Goal: Check status: Verify the current state of an ongoing process or item

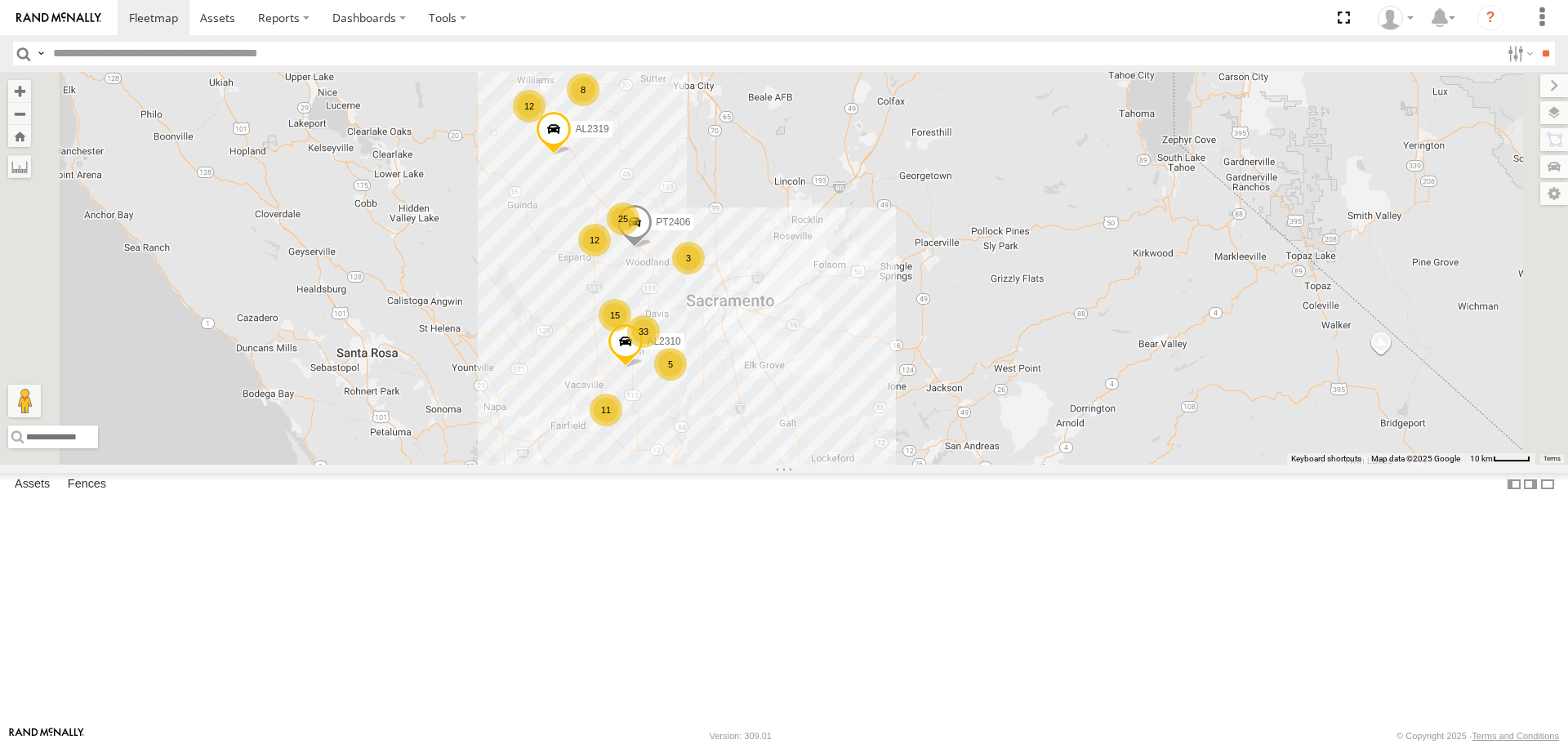
drag, startPoint x: 899, startPoint y: 405, endPoint x: 897, endPoint y: 280, distance: 125.0
click at [897, 280] on div "FRONTLOADER JD344H PT2436 4 12 33 11 2 12 25 2 8 15 5 3 8 PT2406 3 AL2319 AL2310" at bounding box center [784, 267] width 1568 height 392
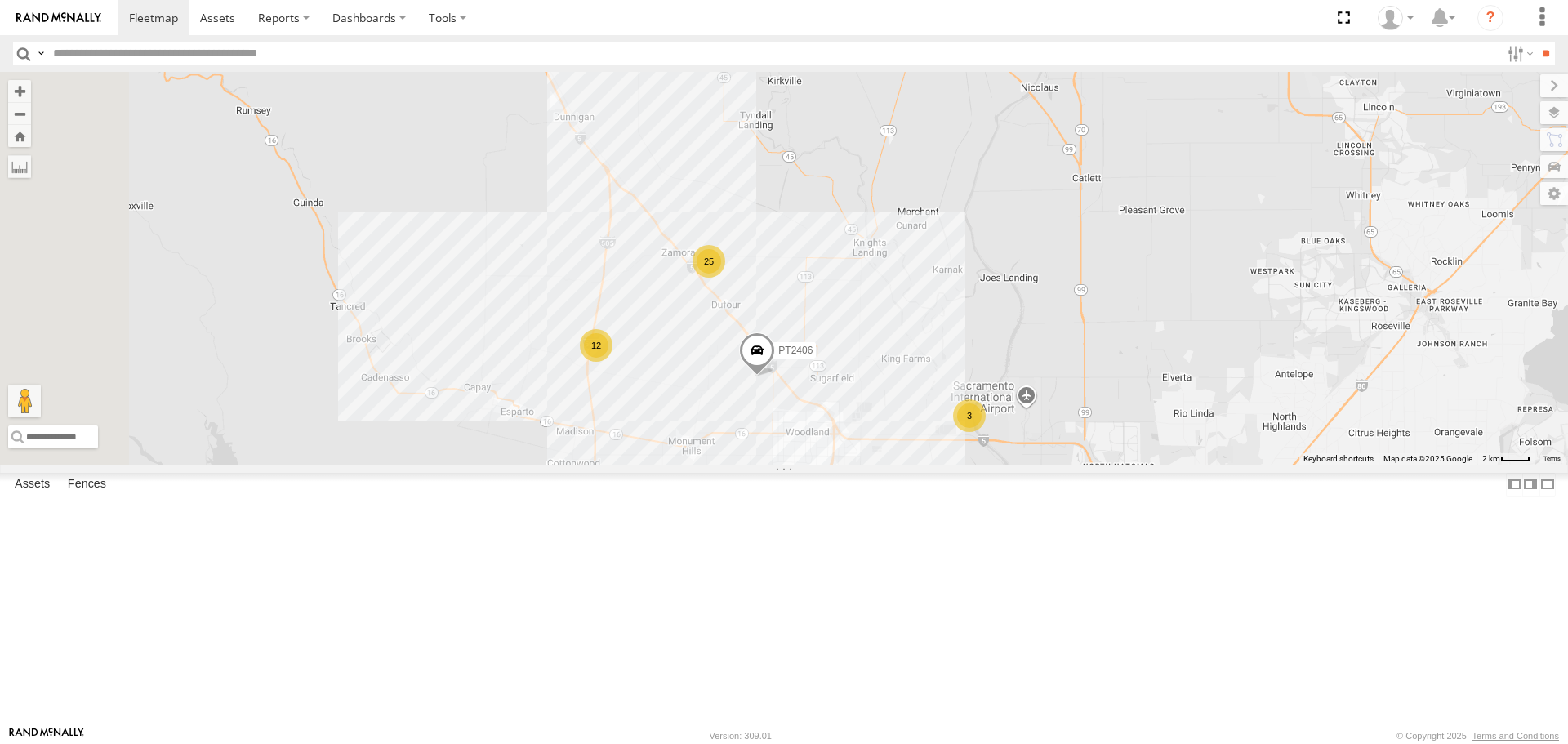
drag, startPoint x: 803, startPoint y: 202, endPoint x: 857, endPoint y: 401, distance: 206.2
click at [857, 400] on div "FRONTLOADER JD344H PT2436 PT2406 AL2319 AL2310 AL2318 AL2309 AL2257 27 12 25 4 …" at bounding box center [784, 267] width 1568 height 392
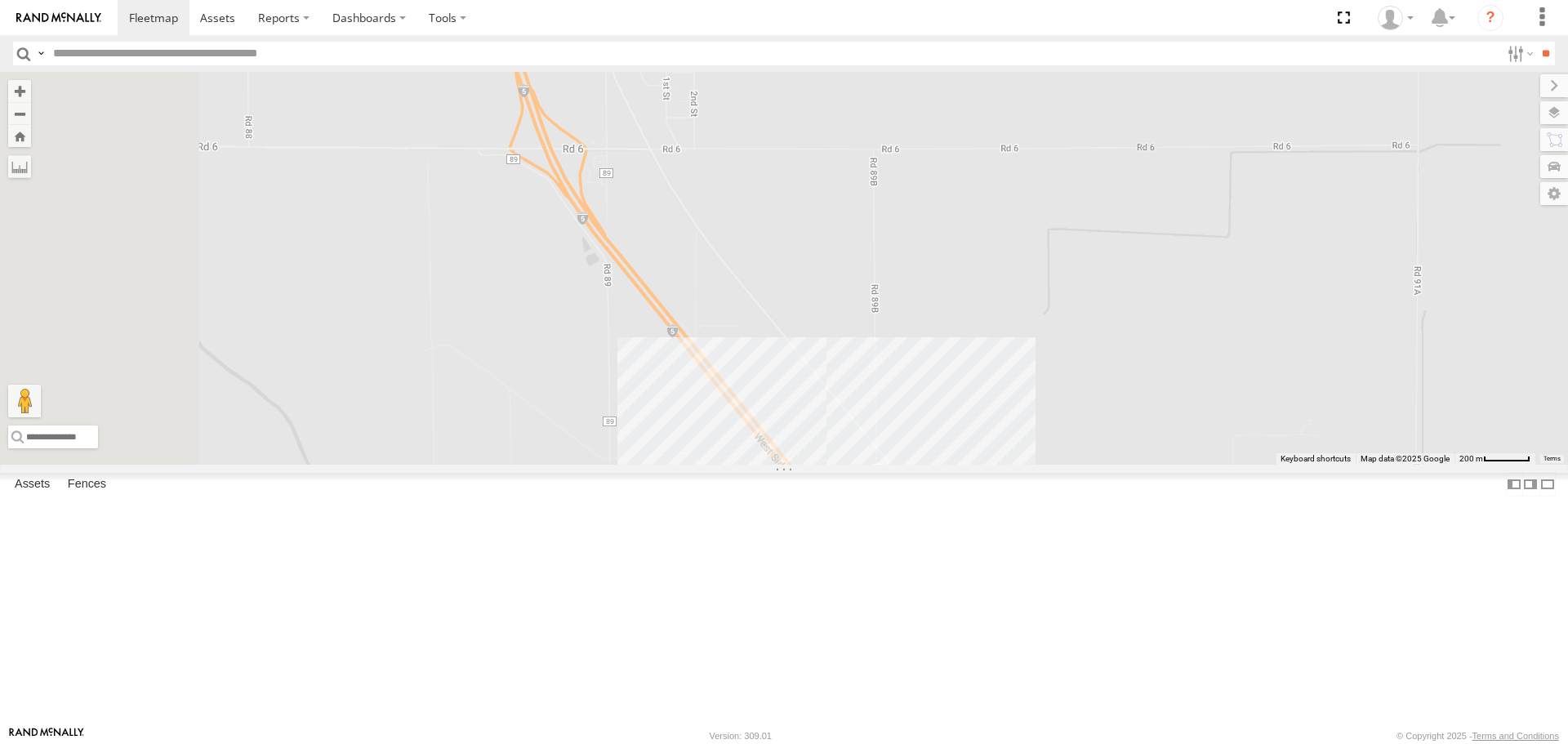
drag, startPoint x: 765, startPoint y: 140, endPoint x: 968, endPoint y: 454, distance: 373.9
click at [968, 454] on div "FRONTLOADER JD344H PT2436 PT2406 AL2319 AL2310 AL2318 AL2309 AL2257" at bounding box center [784, 267] width 1568 height 392
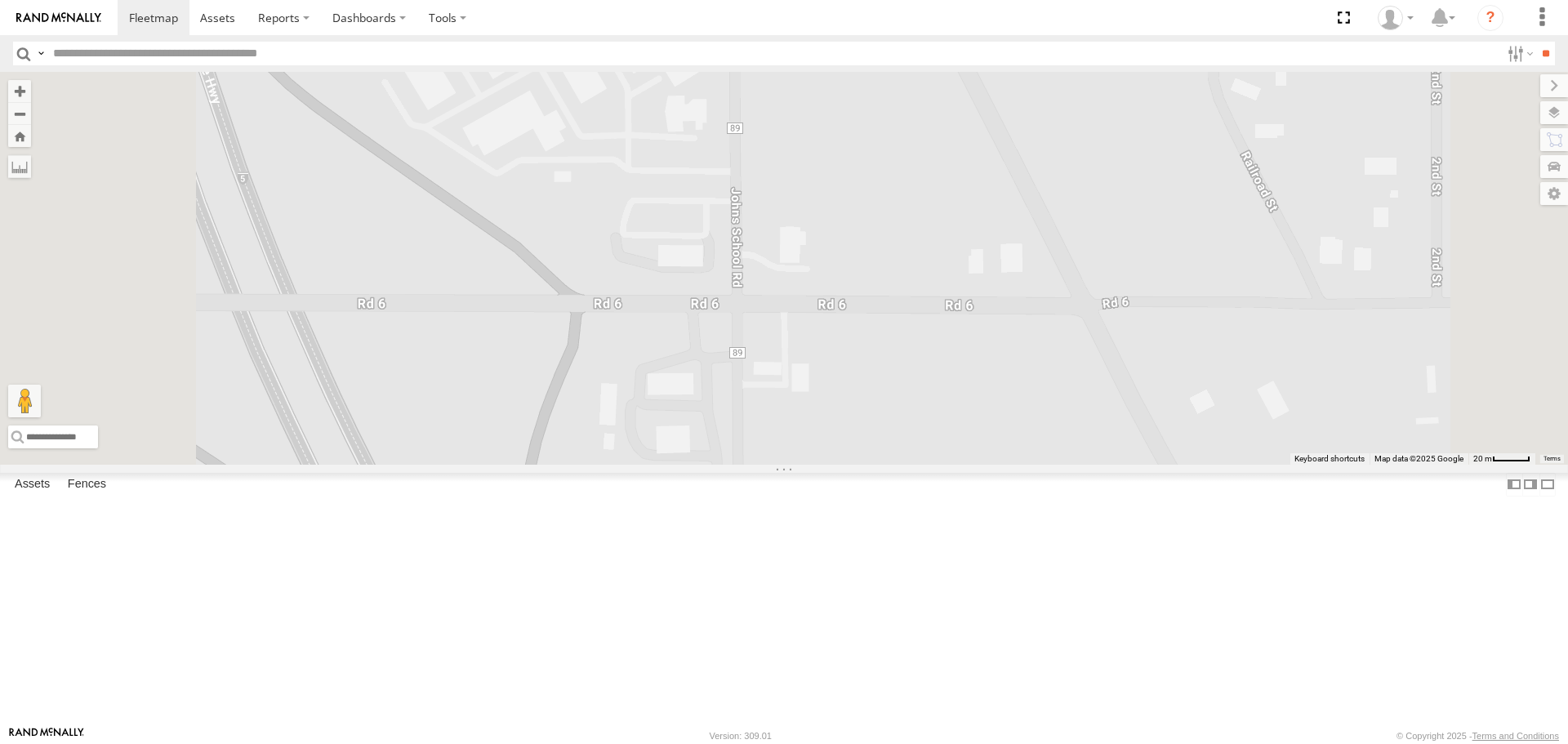
drag, startPoint x: 831, startPoint y: 375, endPoint x: 847, endPoint y: 429, distance: 56.3
click at [846, 429] on div "FRONTLOADER JD344H PT2436 PT2406 AL2319 AL2310 AL2318 AL2309 AL2257" at bounding box center [784, 267] width 1568 height 392
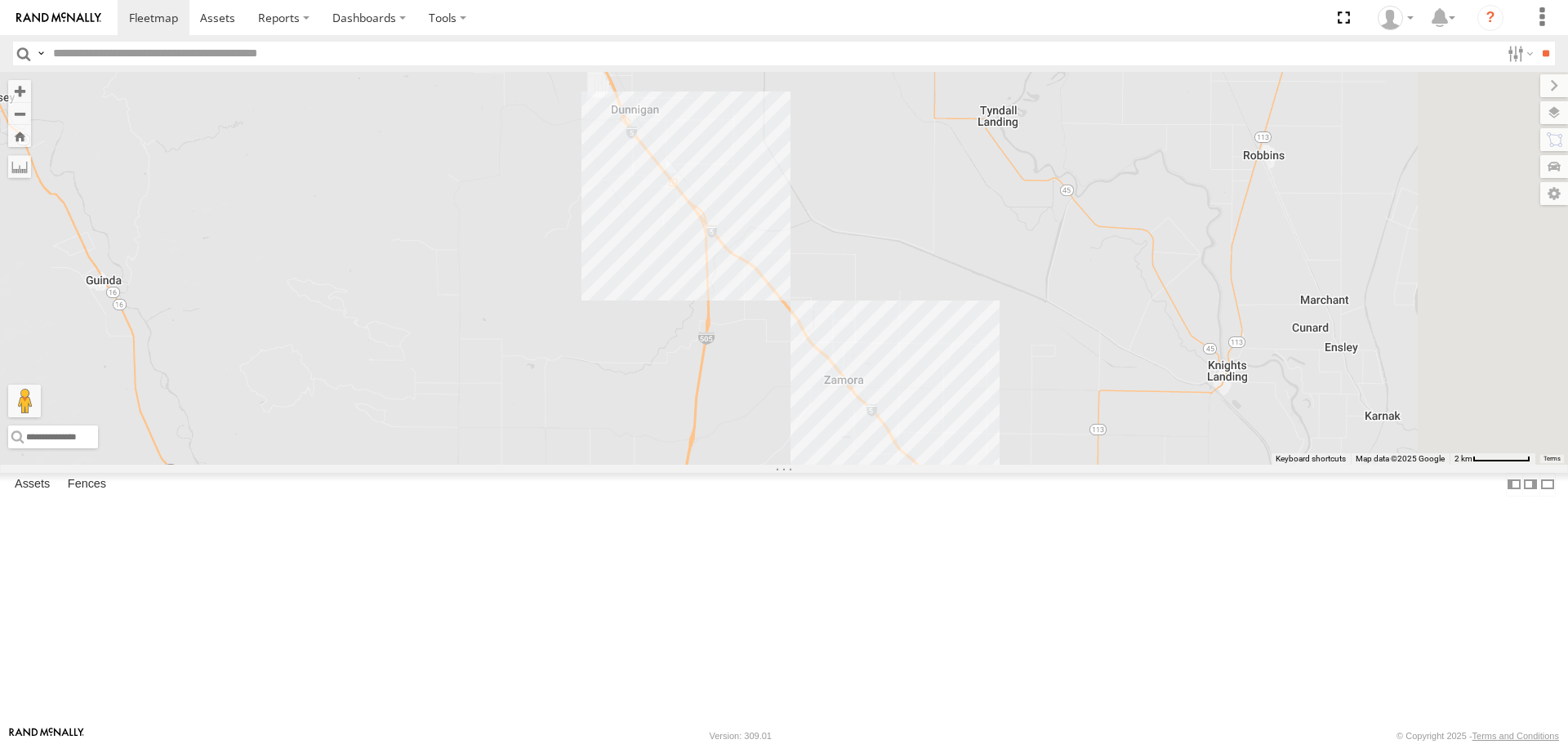
drag, startPoint x: 1078, startPoint y: 517, endPoint x: 969, endPoint y: 289, distance: 252.7
click at [969, 289] on div "FRONTLOADER JD344H PT2436 PT2406 AL2319 AL2310 AL2318 AL2309 AL2257" at bounding box center [784, 267] width 1568 height 392
click at [1557, 116] on label at bounding box center [1538, 113] width 60 height 23
click at [0, 0] on span "Basemaps" at bounding box center [0, 0] width 0 height 0
click at [0, 0] on span "Satellite" at bounding box center [0, 0] width 0 height 0
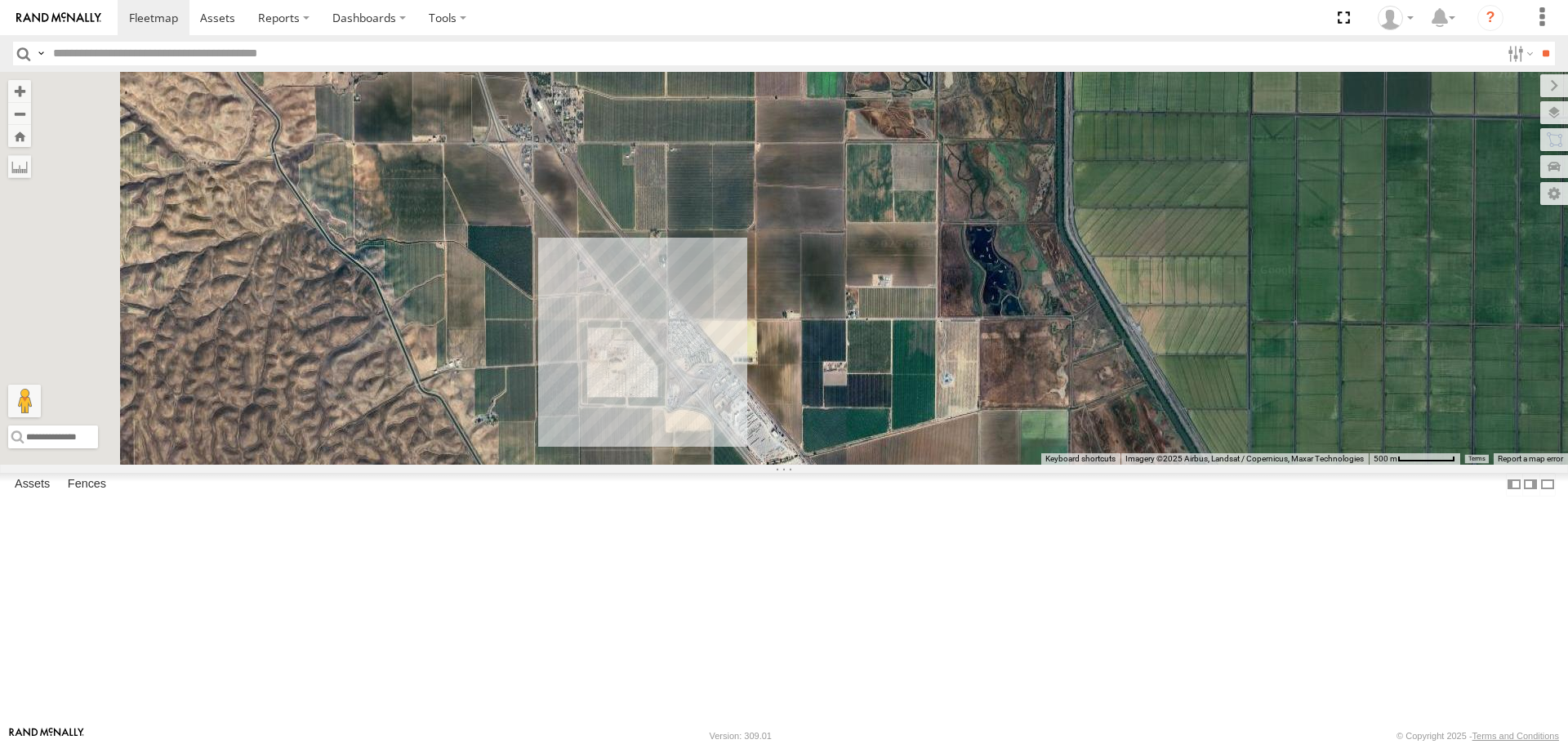
drag, startPoint x: 768, startPoint y: 227, endPoint x: 851, endPoint y: 452, distance: 239.8
click at [857, 464] on div "FRONTLOADER JD344H PT2436 PT2406 AL2319 AL2310 AL2318 AL2309 AL2257" at bounding box center [784, 267] width 1568 height 392
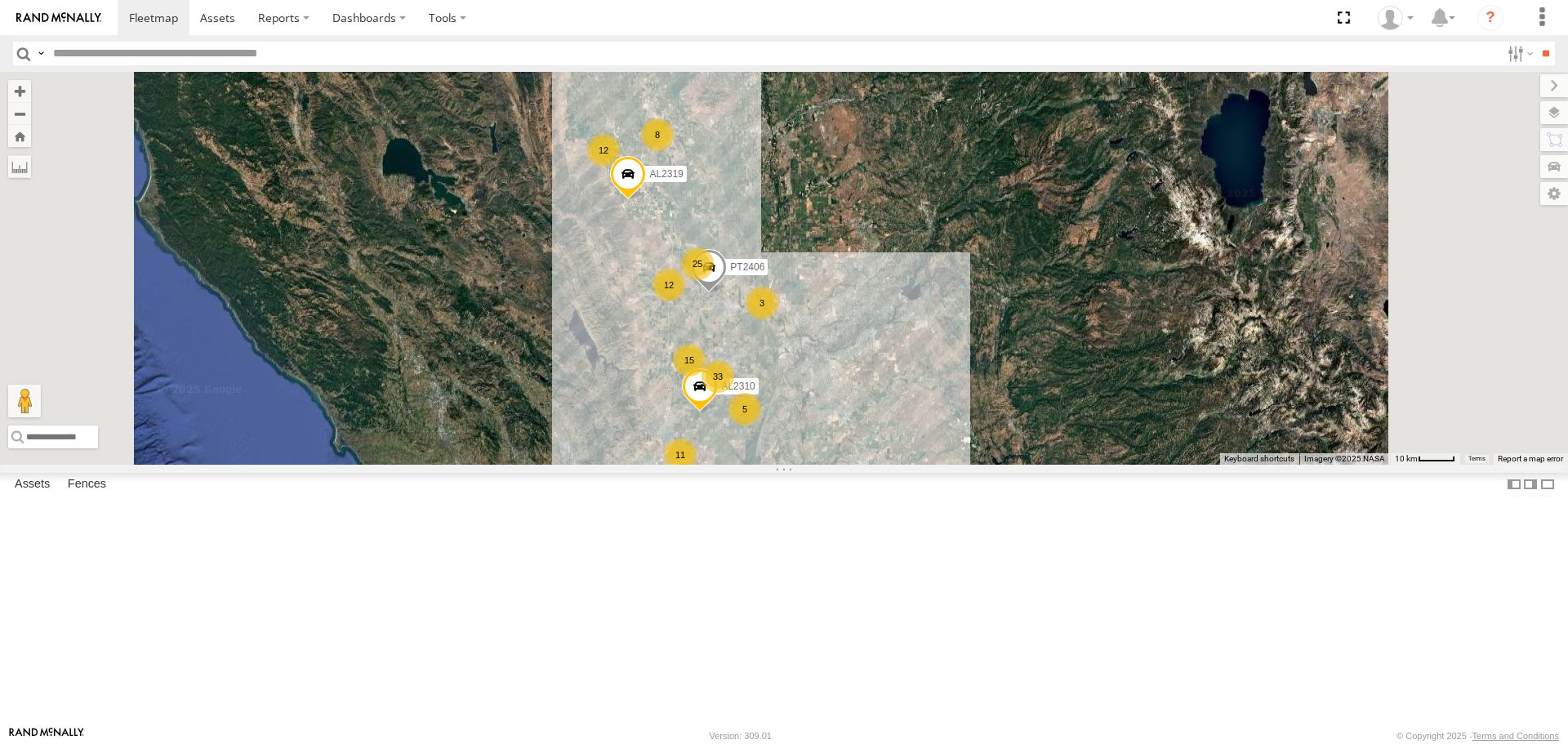
drag, startPoint x: 1018, startPoint y: 476, endPoint x: 885, endPoint y: 172, distance: 331.8
click at [885, 172] on div "FRONTLOADER JD344H PT2436 PT2406 AL2319 AL2310 AL2318 AL2309 4 12 33 11 2 12 25…" at bounding box center [784, 267] width 1568 height 392
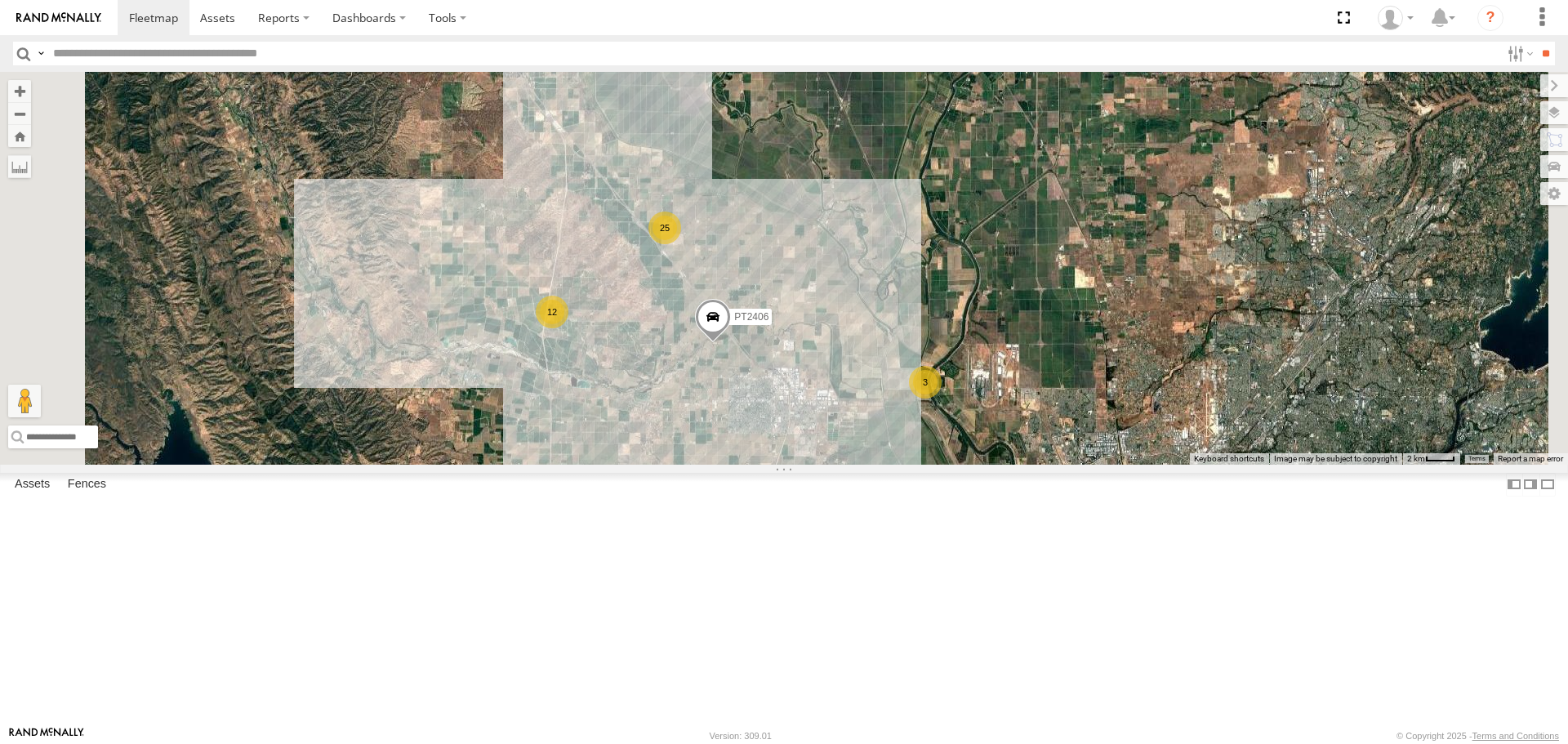
drag, startPoint x: 870, startPoint y: 289, endPoint x: 935, endPoint y: 396, distance: 125.2
click at [935, 396] on div "FRONTLOADER JD344H PT2436 PT2406 AL2319 AL2310 AL2318 AL2309 AL2245 AL2250 27 1…" at bounding box center [784, 267] width 1568 height 392
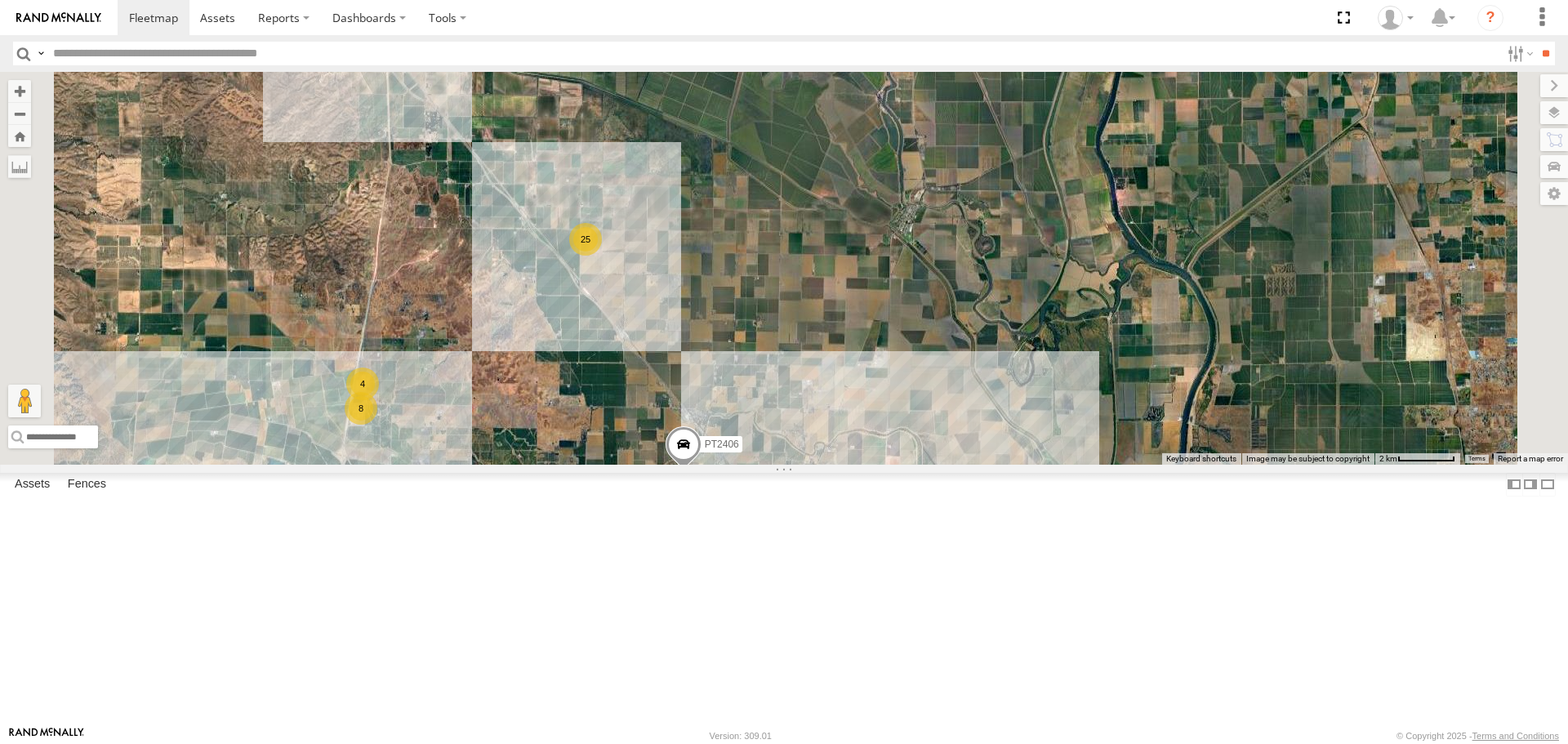
drag, startPoint x: 903, startPoint y: 438, endPoint x: 953, endPoint y: 473, distance: 61.0
click at [953, 464] on div "FRONTLOADER JD344H PT2436 PT2406 AL2319 AL2310 AL2318 AL2309 AL2245 AL2250 AL22…" at bounding box center [784, 267] width 1568 height 392
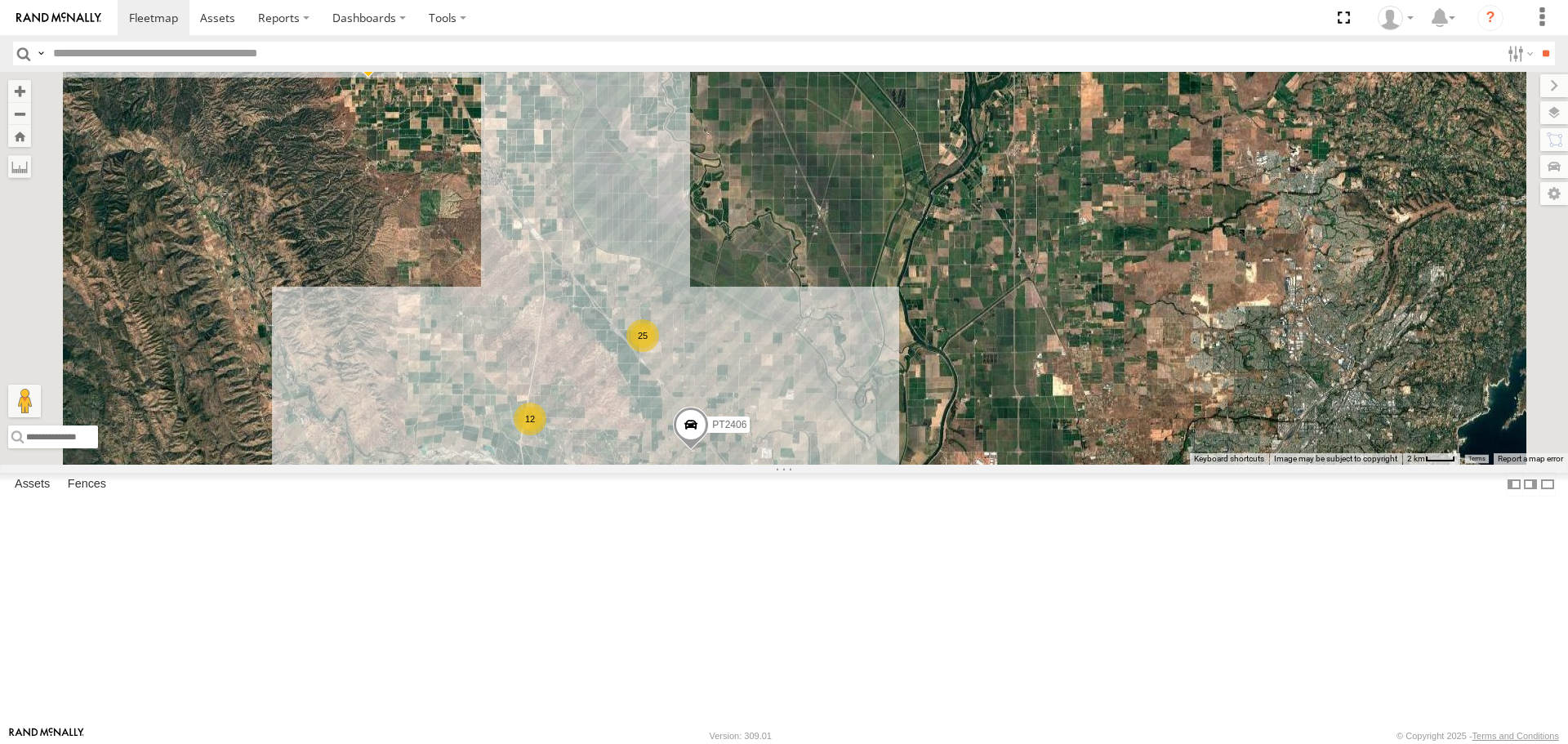
drag, startPoint x: 844, startPoint y: 334, endPoint x: 1008, endPoint y: 501, distance: 234.1
click at [1008, 464] on div "FRONTLOADER JD344H PT2436 PT2406 AL2319 AL2310 AL2318 AL2309 AL2245 AL2250 AL22…" at bounding box center [784, 267] width 1568 height 392
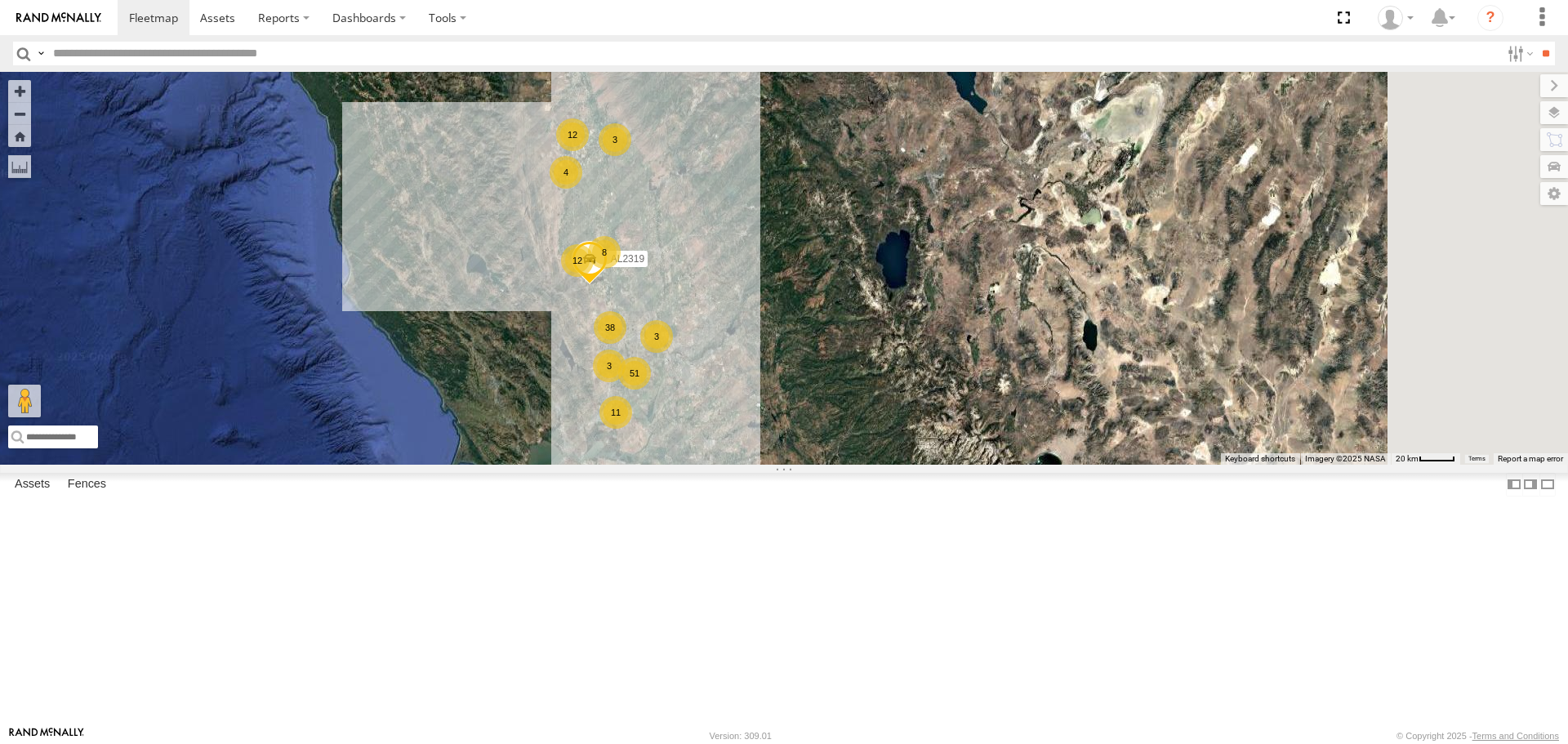
drag, startPoint x: 1011, startPoint y: 333, endPoint x: 904, endPoint y: 342, distance: 107.4
click at [904, 342] on div "FRONTLOADER JD344H PT2436 AL2319 4 12 51 11 7 12 38 3 11 8 3 4 2 3 2" at bounding box center [784, 267] width 1568 height 392
